Goal: Find specific page/section: Find specific page/section

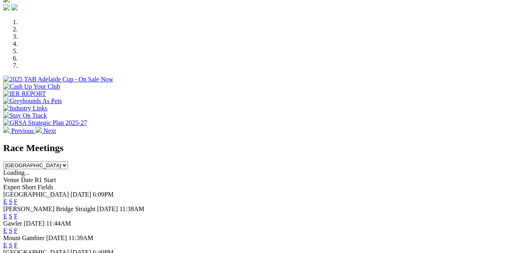
scroll to position [252, 0]
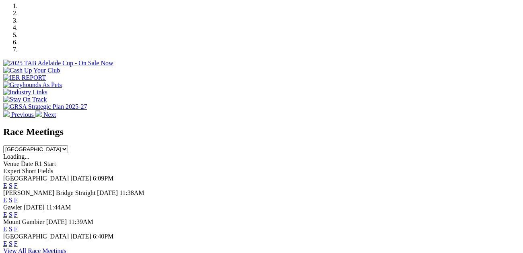
click at [18, 211] on link "F" at bounding box center [16, 214] width 4 height 7
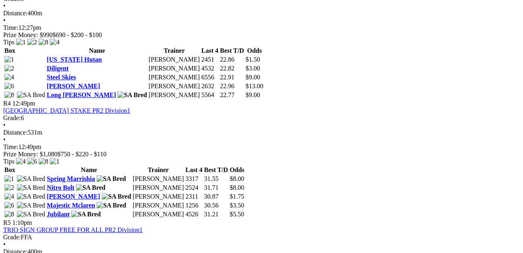
scroll to position [670, 0]
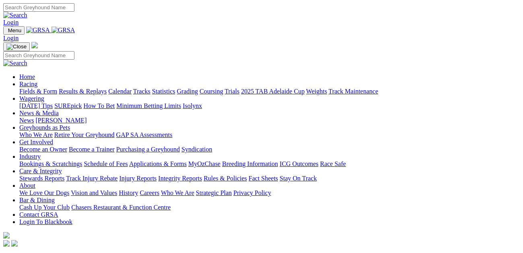
scroll to position [252, 0]
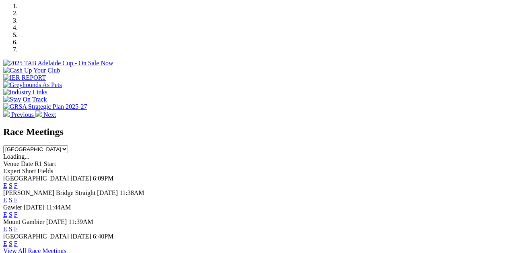
drag, startPoint x: 0, startPoint y: 0, endPoint x: 360, endPoint y: 178, distance: 401.5
click at [18, 225] on link "F" at bounding box center [16, 228] width 4 height 7
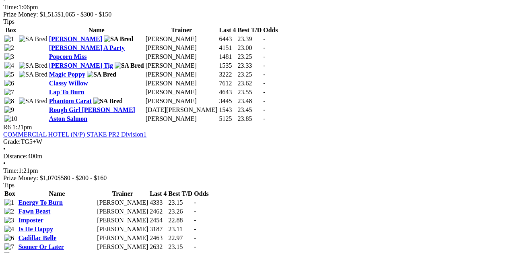
scroll to position [1024, 0]
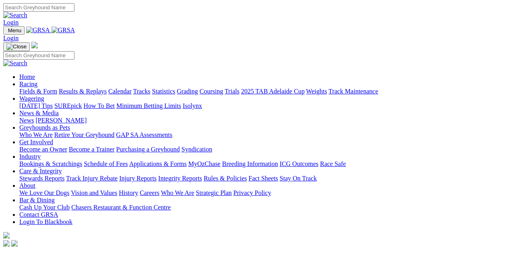
scroll to position [252, 0]
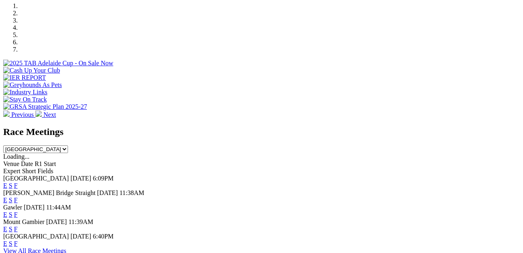
click at [18, 240] on link "F" at bounding box center [16, 243] width 4 height 7
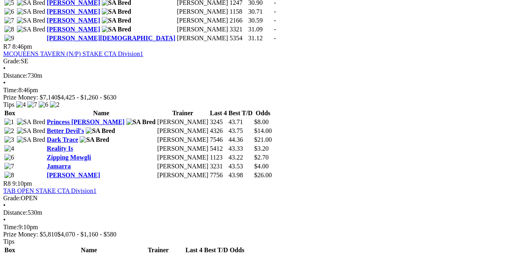
scroll to position [1260, 0]
